Goal: Task Accomplishment & Management: Manage account settings

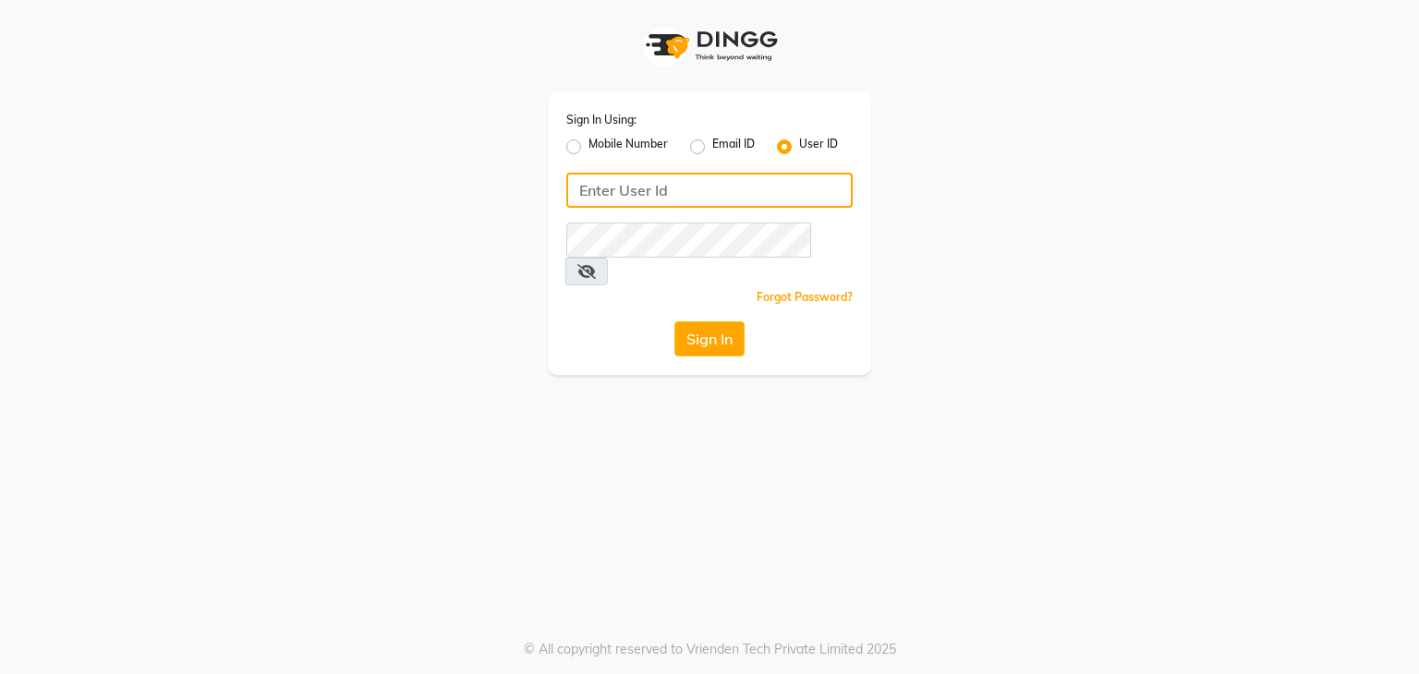
type input "7303777987"
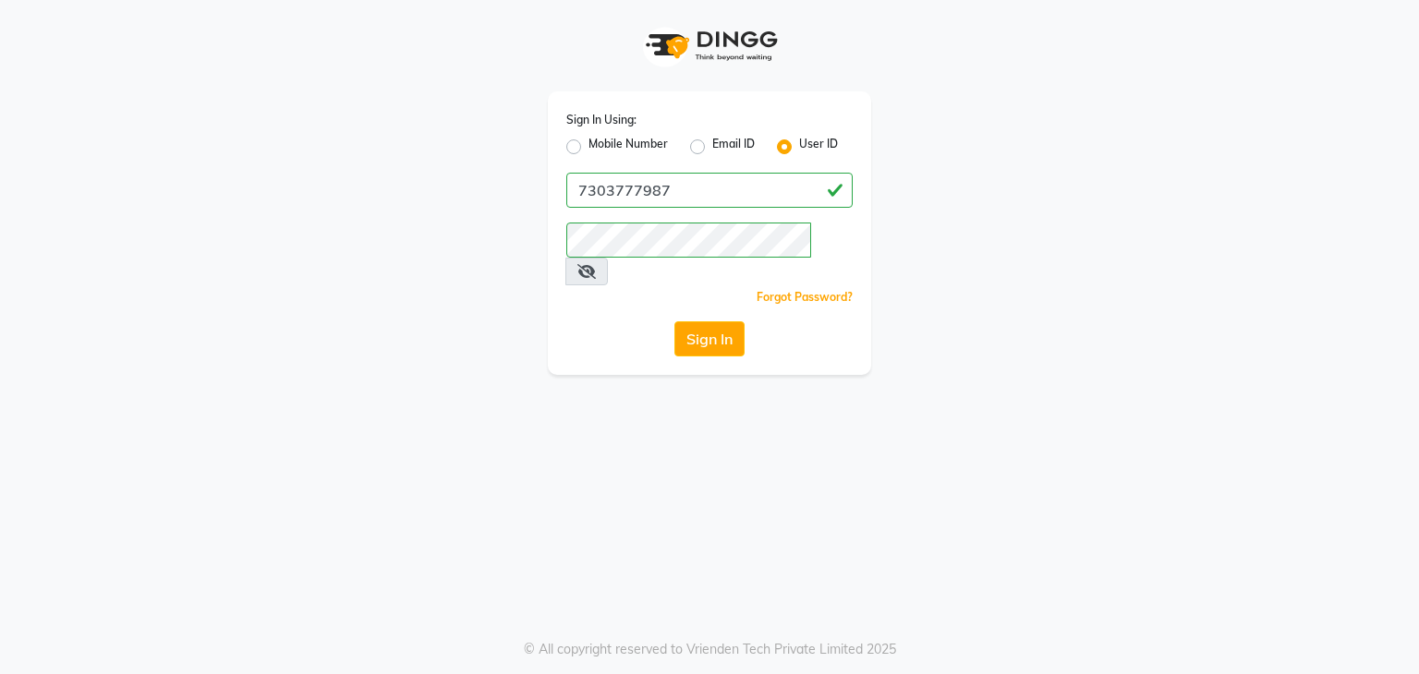
click at [565, 148] on div "Sign In Using: Mobile Number Email ID User ID 7303777987 Remember me Forgot Pas…" at bounding box center [709, 233] width 323 height 284
click at [581, 151] on div "Mobile Number" at bounding box center [617, 147] width 102 height 22
click at [589, 145] on label "Mobile Number" at bounding box center [628, 147] width 79 height 22
click at [589, 145] on input "Mobile Number" at bounding box center [595, 142] width 12 height 12
radio input "true"
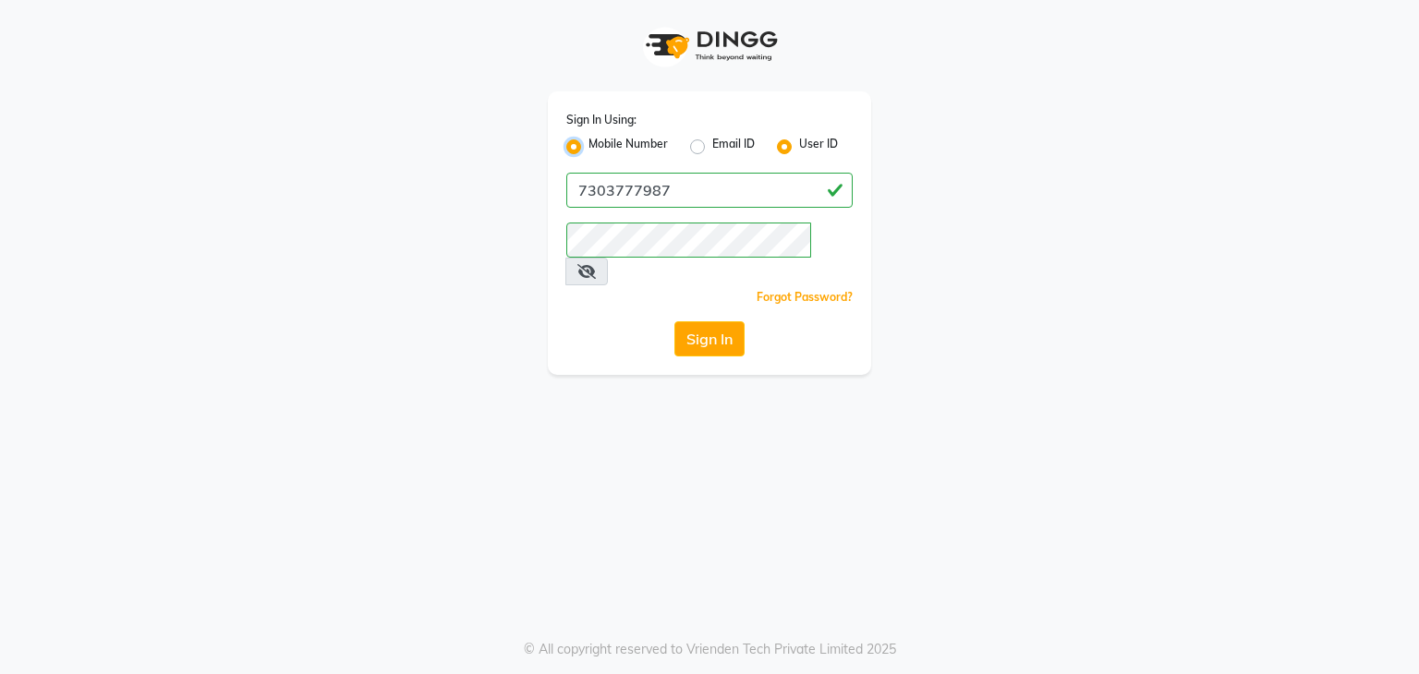
radio input "false"
click at [589, 145] on label "Mobile Number" at bounding box center [628, 147] width 79 height 22
click at [589, 145] on input "Mobile Number" at bounding box center [595, 142] width 12 height 12
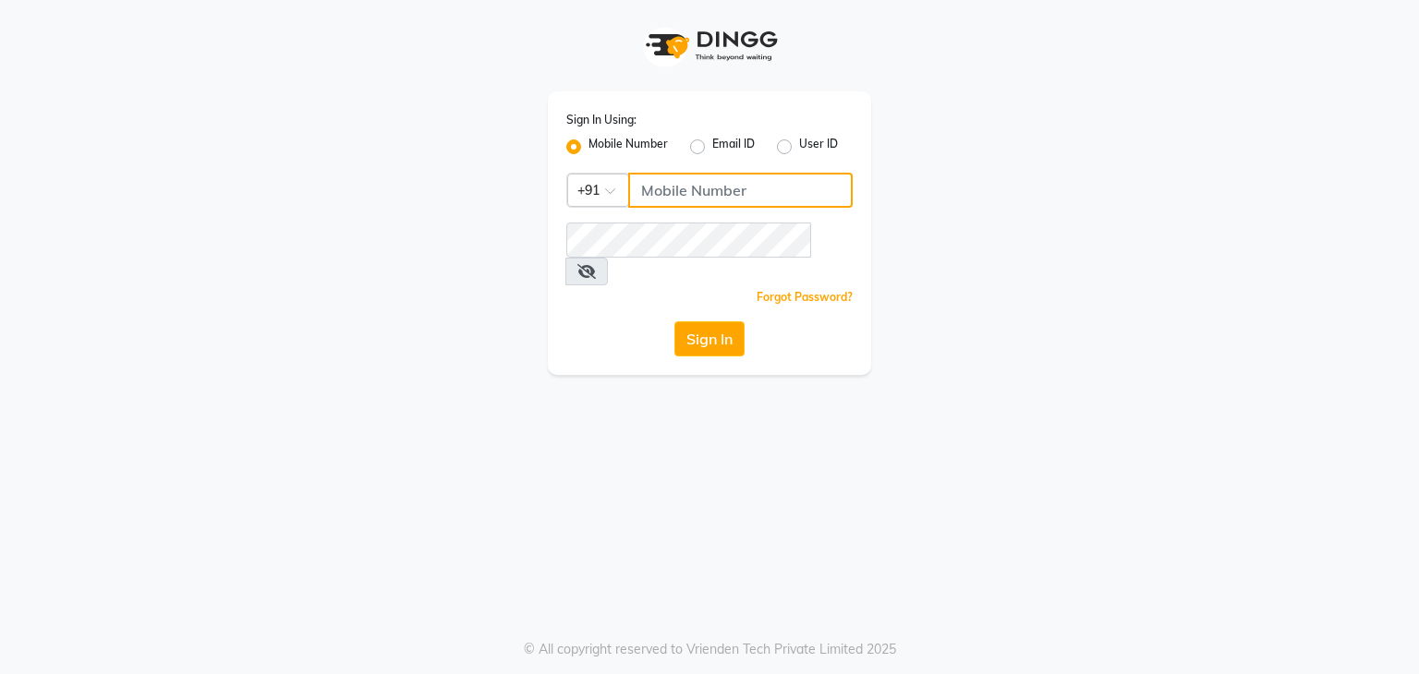
click at [673, 200] on input "Username" at bounding box center [740, 190] width 225 height 35
type input "7303777987"
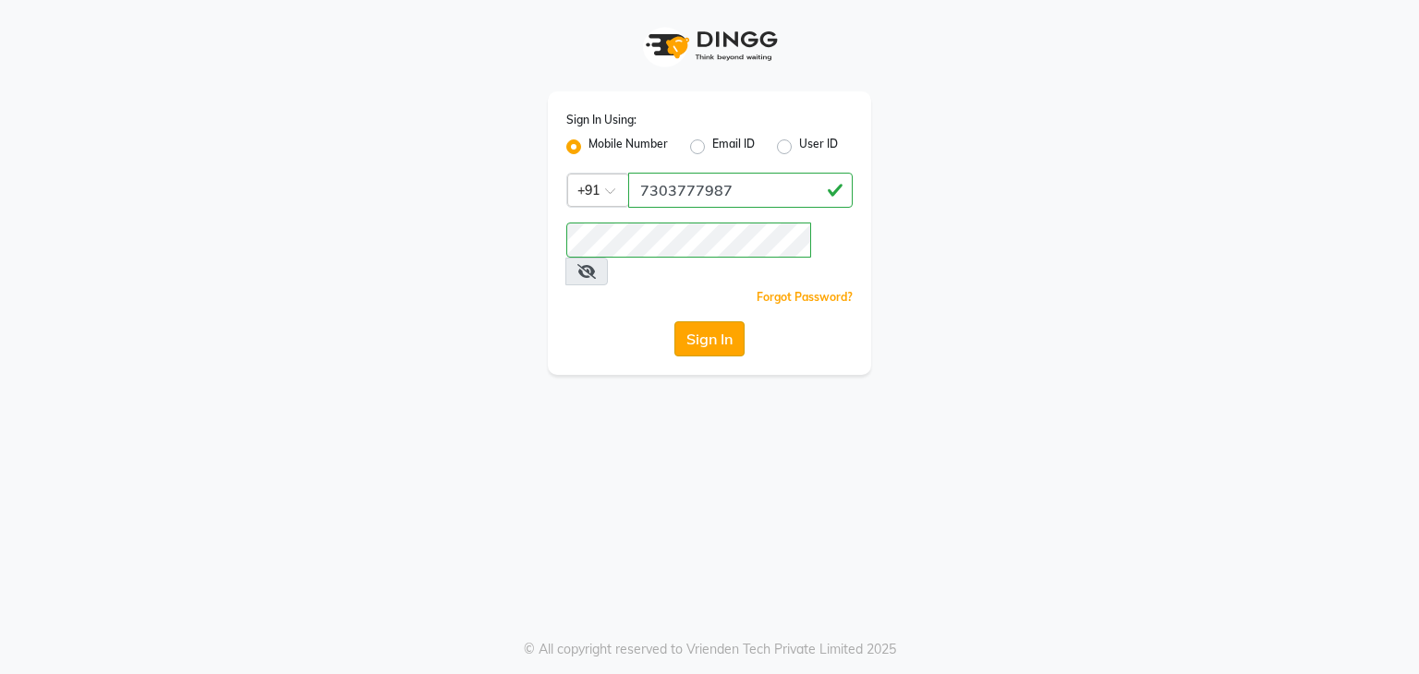
click at [717, 322] on button "Sign In" at bounding box center [709, 339] width 70 height 35
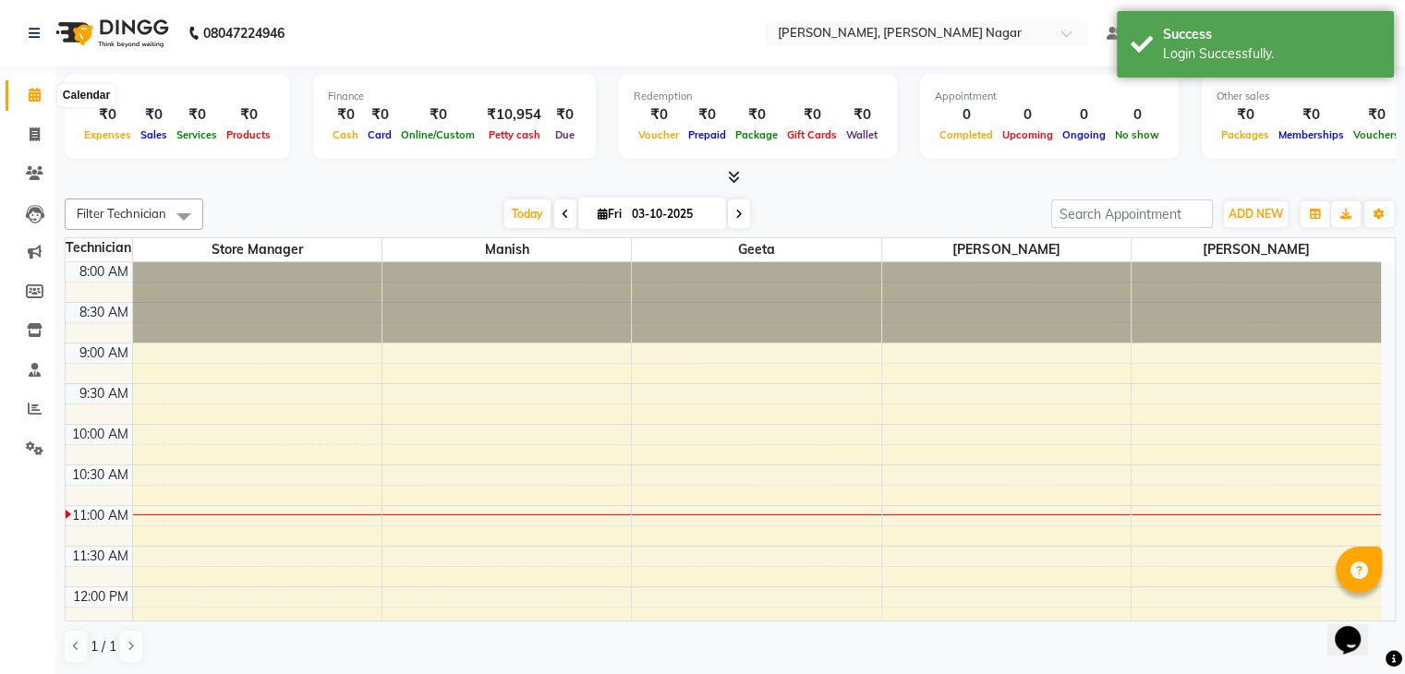
click at [43, 89] on span at bounding box center [34, 95] width 32 height 21
click at [33, 143] on span at bounding box center [34, 135] width 32 height 21
select select "service"
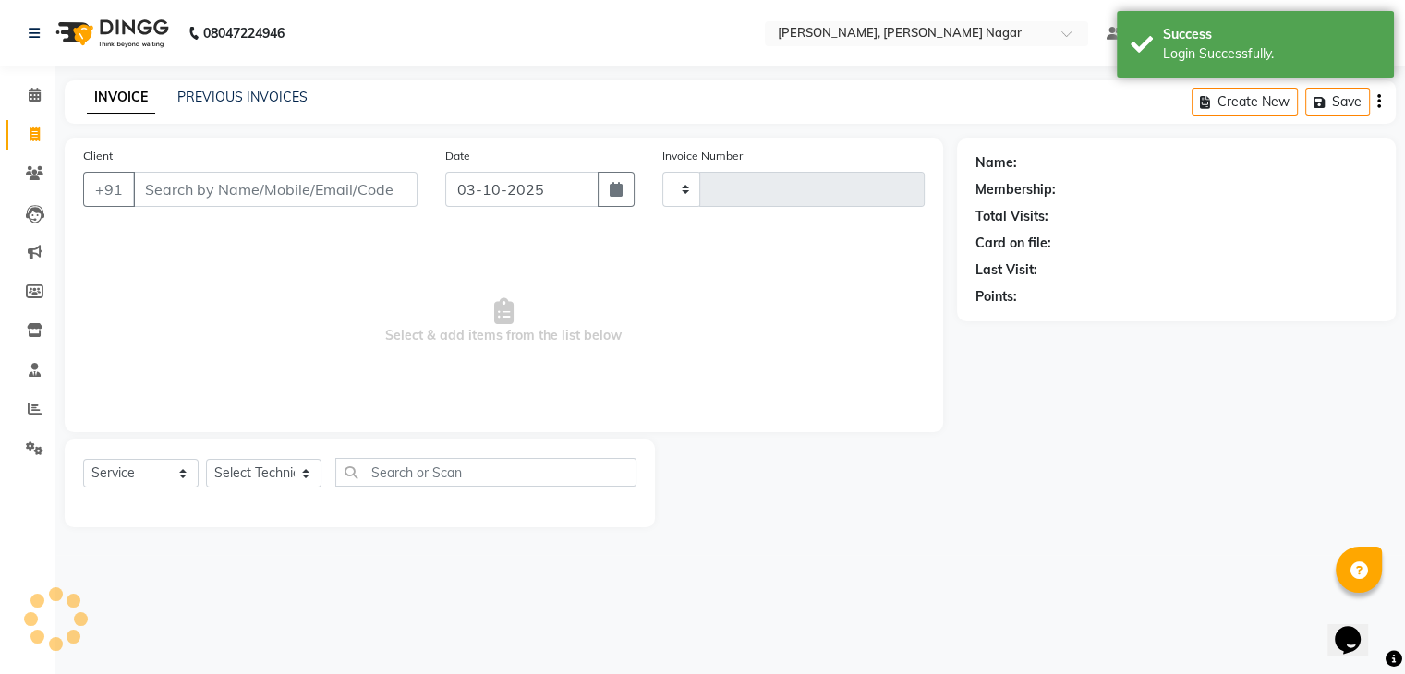
type input "0028"
select select "9049"
click at [248, 97] on link "PREVIOUS INVOICES" at bounding box center [242, 97] width 130 height 17
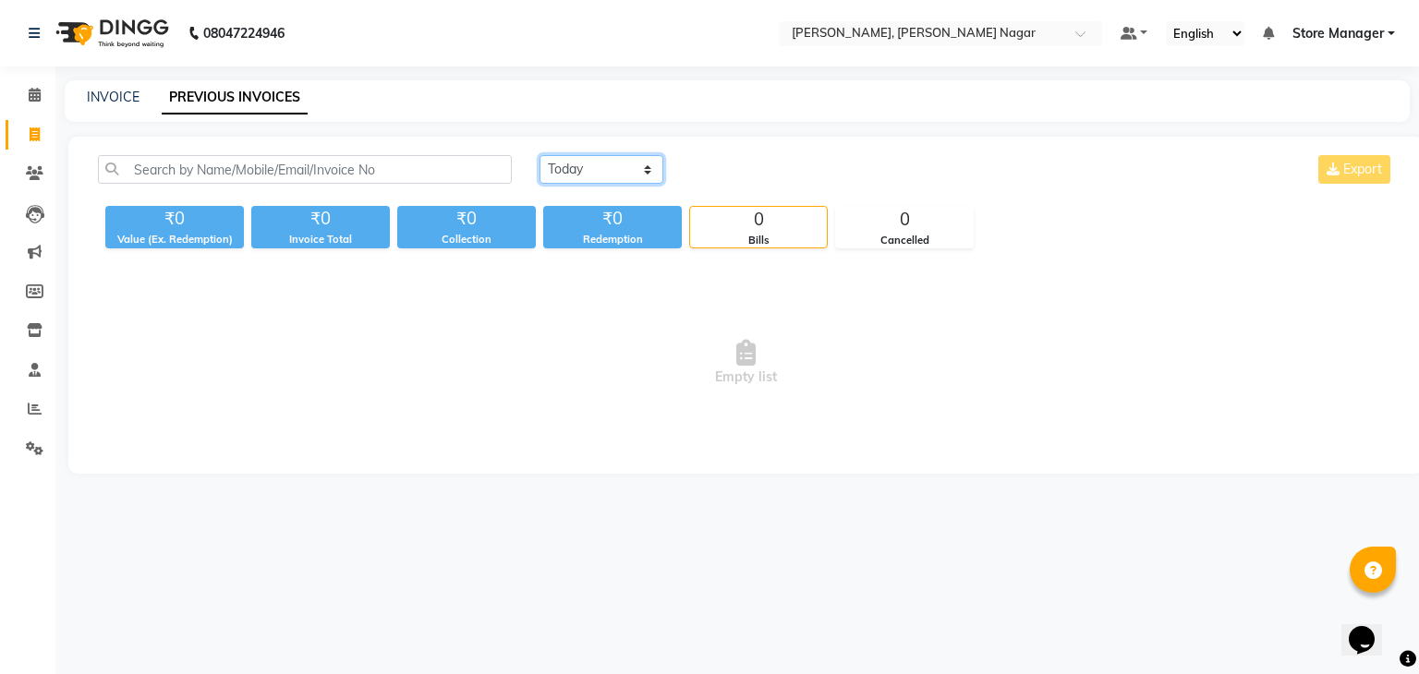
click at [554, 161] on select "[DATE] [DATE] Custom Range" at bounding box center [602, 169] width 124 height 29
select select "[DATE]"
click at [540, 155] on select "[DATE] [DATE] Custom Range" at bounding box center [602, 169] width 124 height 29
